Goal: Task Accomplishment & Management: Use online tool/utility

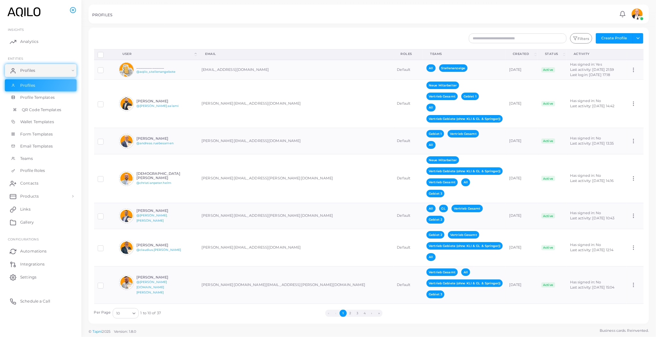
click at [29, 113] on span "QR Code Templates" at bounding box center [41, 110] width 39 height 6
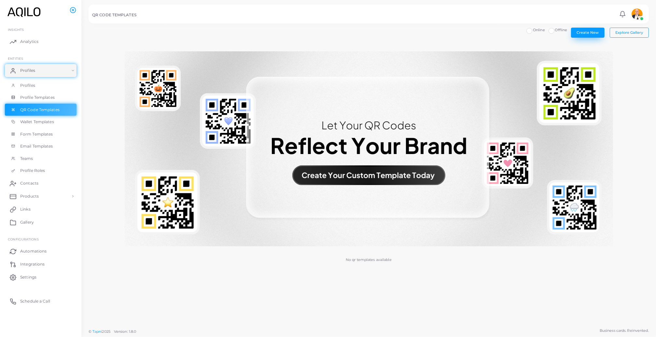
click at [576, 35] on span "Create New" at bounding box center [587, 32] width 22 height 5
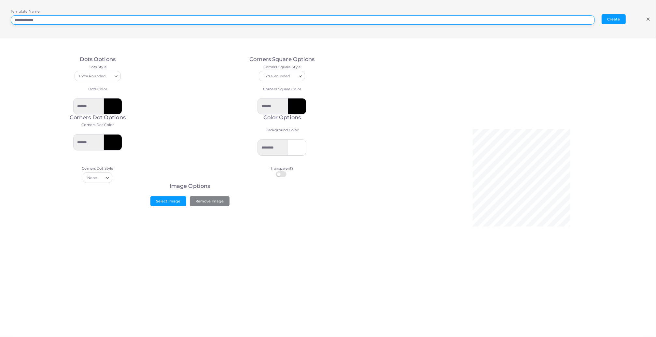
click at [103, 22] on input "**********" at bounding box center [303, 20] width 584 height 10
click at [100, 21] on input "**********" at bounding box center [303, 20] width 584 height 10
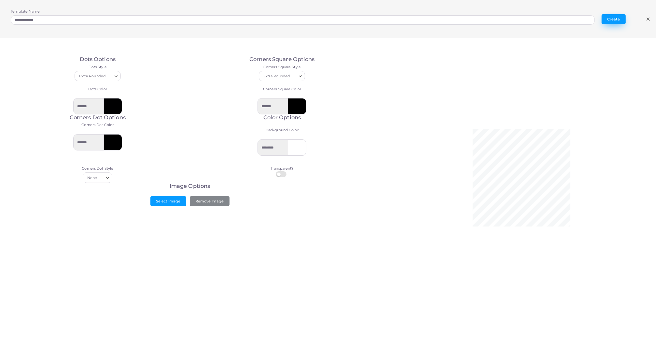
click at [601, 22] on button "Create" at bounding box center [613, 19] width 24 height 10
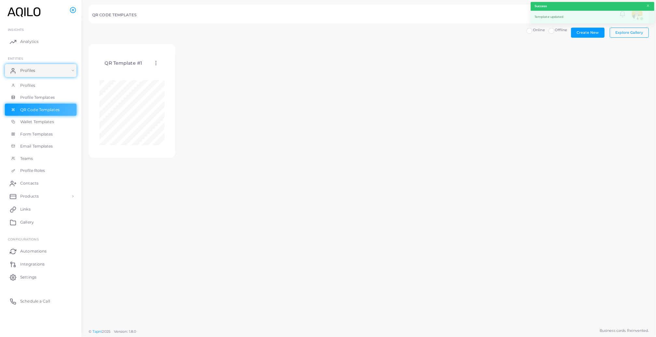
click at [159, 66] on icon at bounding box center [156, 63] width 6 height 6
click at [195, 116] on span "Copy Template ID" at bounding box center [189, 113] width 32 height 5
click at [156, 62] on circle at bounding box center [156, 61] width 1 height 1
click at [196, 78] on span "Edit Template" at bounding box center [183, 78] width 25 height 5
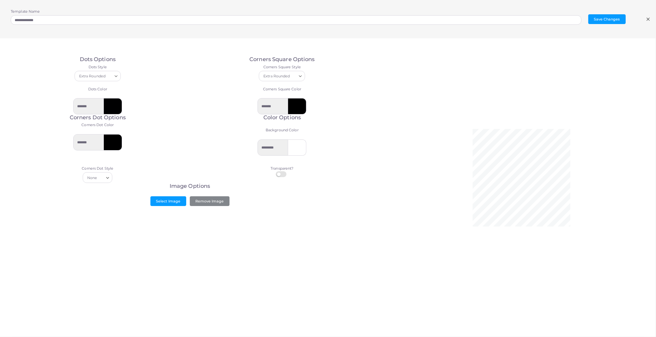
click at [645, 20] on icon at bounding box center [647, 19] width 5 height 5
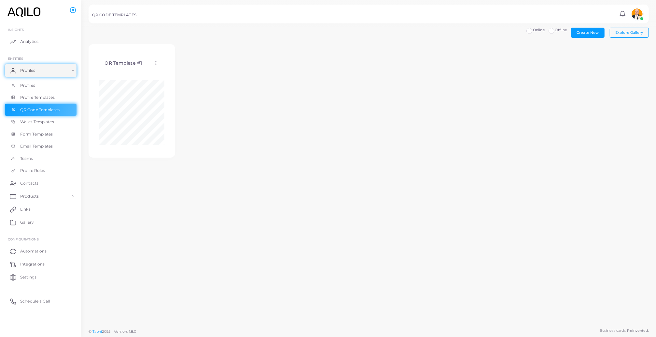
click at [159, 66] on icon at bounding box center [156, 63] width 6 height 6
click at [263, 165] on div "QR Template #1 Edit Template Assign template Duplicate Template Delete Template…" at bounding box center [368, 104] width 560 height 121
